Goal: Task Accomplishment & Management: Manage account settings

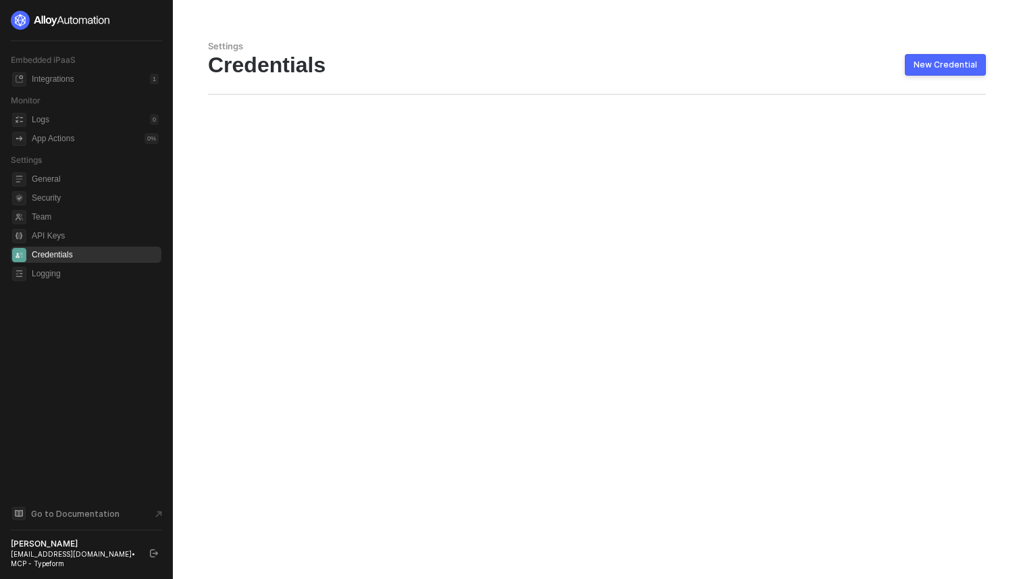
click at [58, 250] on span "Credentials" at bounding box center [95, 254] width 127 height 16
click at [696, 284] on div "Settings Credentials New Credential" at bounding box center [597, 289] width 810 height 579
click at [592, 275] on div "Settings Credentials New Credential" at bounding box center [597, 289] width 810 height 579
